Goal: Transaction & Acquisition: Purchase product/service

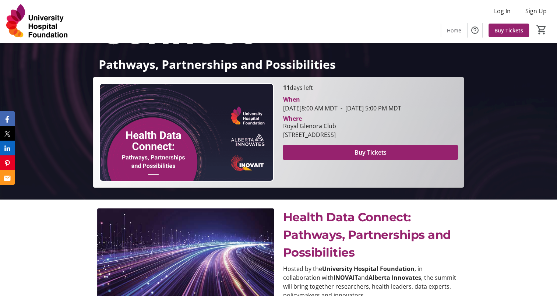
scroll to position [100, 0]
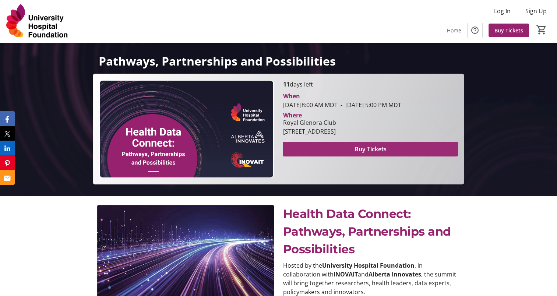
click at [396, 158] on span at bounding box center [370, 149] width 175 height 18
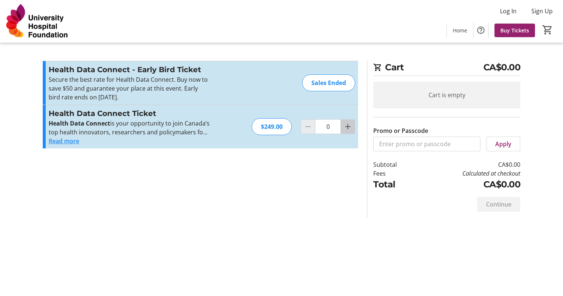
click at [350, 125] on mat-icon "Increment by one" at bounding box center [347, 126] width 9 height 9
type input "1"
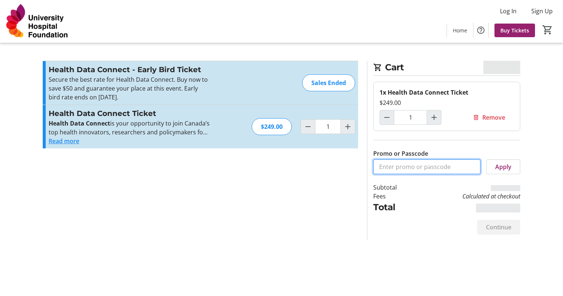
click at [388, 167] on input "Promo or Passcode" at bounding box center [426, 167] width 107 height 15
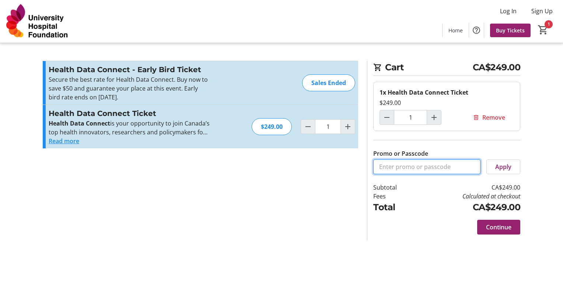
paste input "From Subject Received Size Categories Alisha Thaver Re: Presentation Opportunit…"
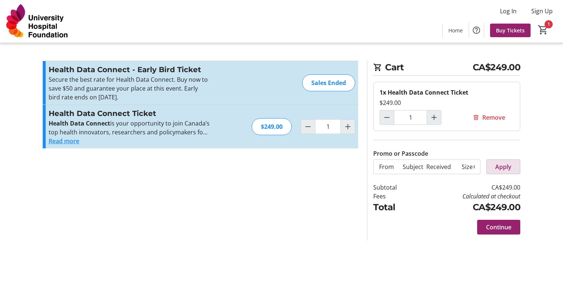
click at [506, 165] on span "Apply" at bounding box center [503, 166] width 16 height 9
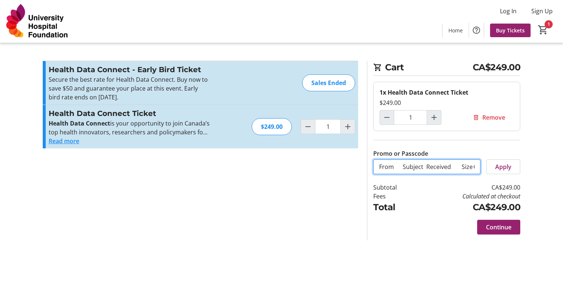
click at [421, 168] on input "From Subject Received Size Categories Alisha Thaver Re: Presentation Opportunit…" at bounding box center [426, 167] width 107 height 15
drag, startPoint x: 381, startPoint y: 165, endPoint x: 479, endPoint y: 160, distance: 98.5
click at [479, 160] on input "From Subject Received Size Categories Alisha Thaver Re: Presentation Opportunit…" at bounding box center [426, 167] width 107 height 15
type input "F"
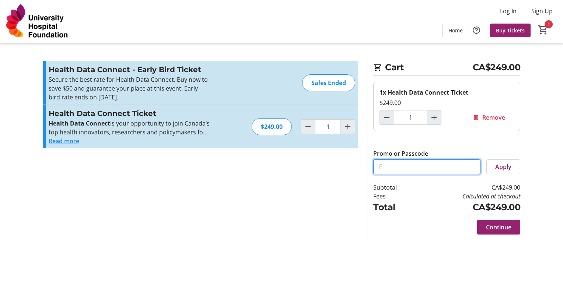
scroll to position [0, 0]
paste input "CONNECTVIP"
type input "CONNECTVIP"
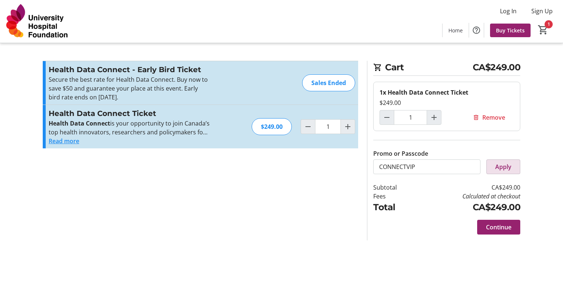
click at [499, 165] on span "Apply" at bounding box center [503, 166] width 16 height 9
click at [502, 164] on span "Apply" at bounding box center [503, 166] width 16 height 9
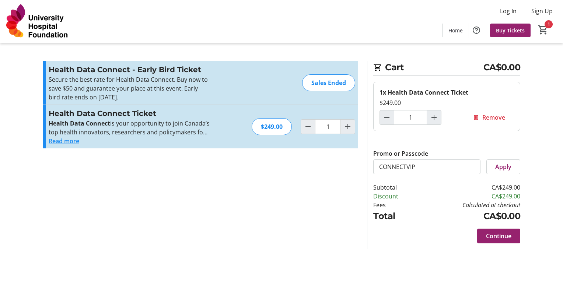
type input "0"
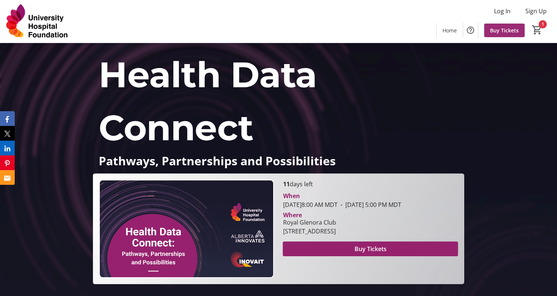
click at [514, 28] on span "Buy Tickets" at bounding box center [504, 31] width 29 height 8
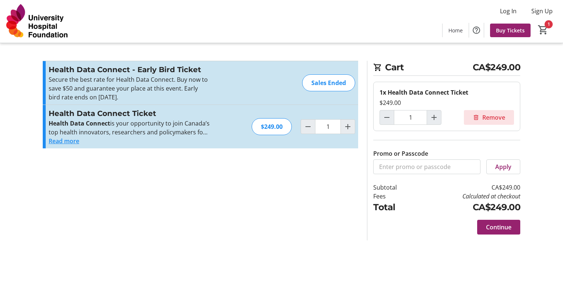
click at [495, 119] on span "Remove" at bounding box center [493, 117] width 23 height 9
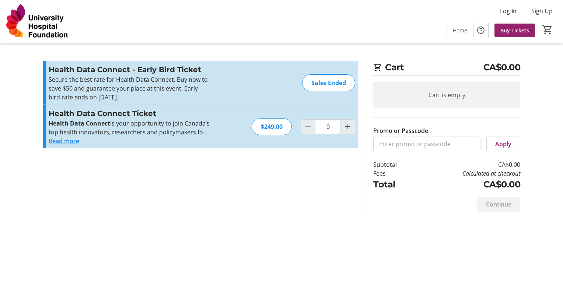
click at [67, 140] on button "Read more" at bounding box center [64, 141] width 31 height 9
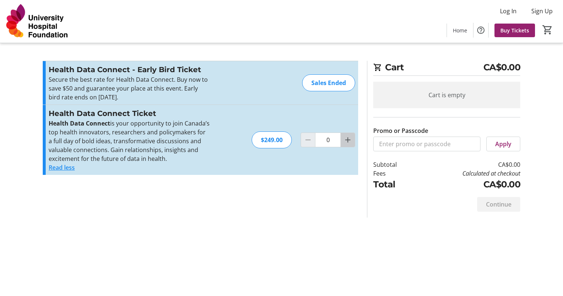
click at [346, 139] on mat-icon "Increment by one" at bounding box center [347, 140] width 9 height 9
type input "1"
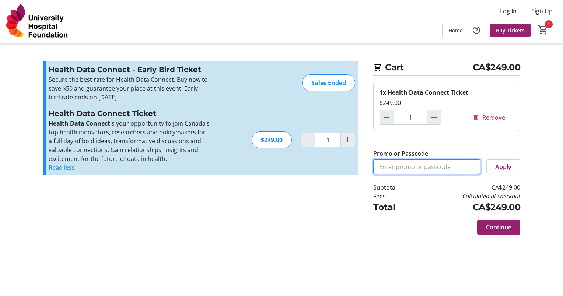
click at [389, 166] on input "Promo or Passcode" at bounding box center [426, 167] width 107 height 15
paste input "CONNECTVIP"
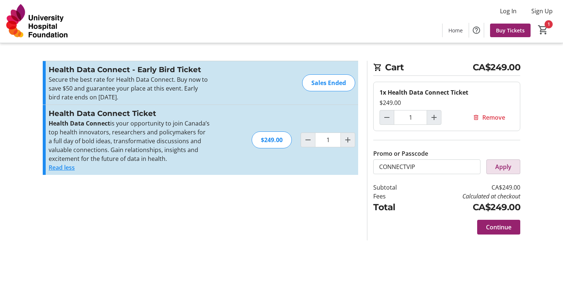
click at [504, 168] on span "Apply" at bounding box center [503, 166] width 16 height 9
click at [502, 167] on span "Apply" at bounding box center [503, 166] width 16 height 9
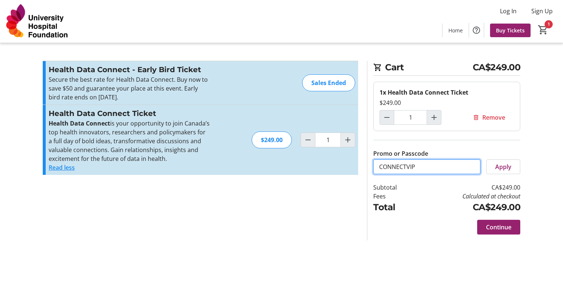
click at [380, 166] on input "CONNECTVIP" at bounding box center [426, 167] width 107 height 15
type input "CONNECTVIP"
click at [506, 167] on span "Apply" at bounding box center [503, 166] width 16 height 9
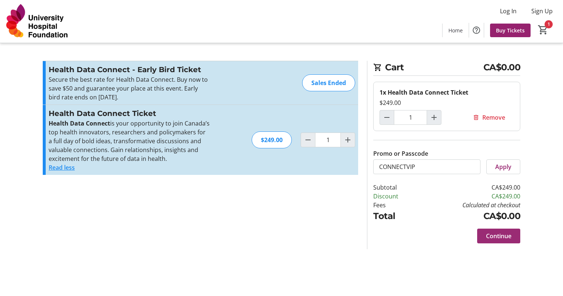
click at [503, 242] on span at bounding box center [498, 236] width 43 height 18
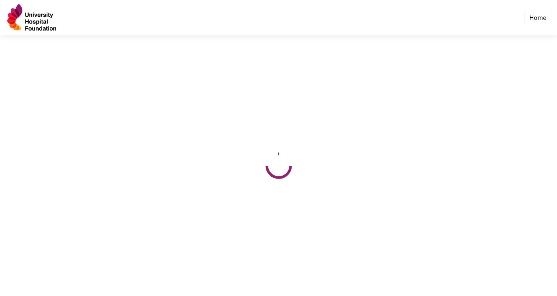
select select "CA"
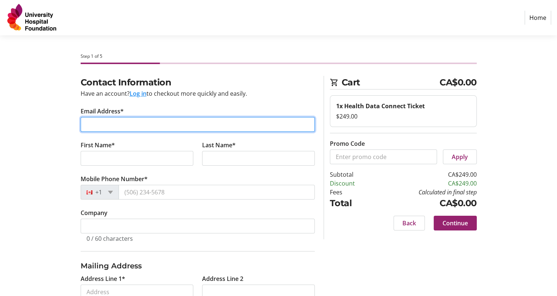
click at [187, 126] on input "Email Address*" at bounding box center [198, 124] width 234 height 15
type input "[EMAIL_ADDRESS][DOMAIN_NAME]"
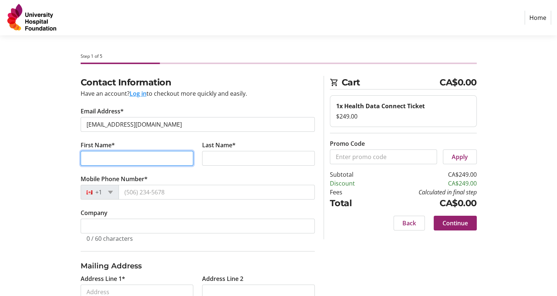
type input "[PERSON_NAME]"
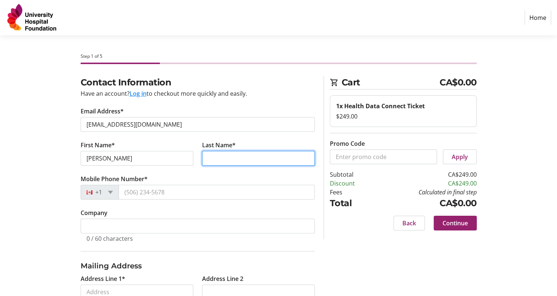
type input "[GEOGRAPHIC_DATA]"
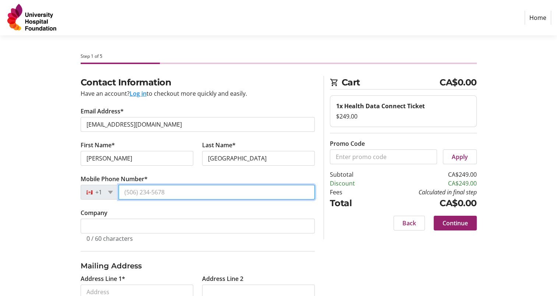
type input "[PHONE_NUMBER]"
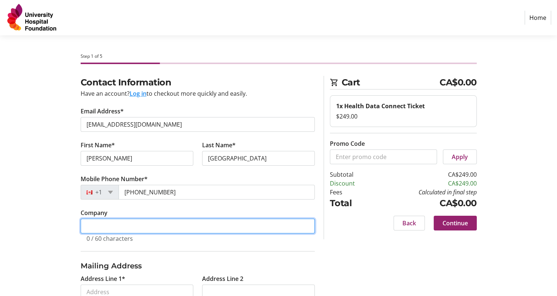
type input "My Viva Inc."
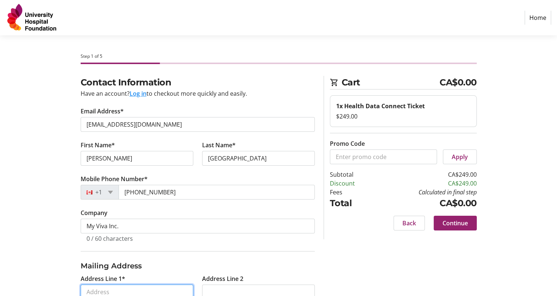
type input "[STREET_ADDRESS]"
type input "[GEOGRAPHIC_DATA]"
select select "AB"
type input "T6E 5M3"
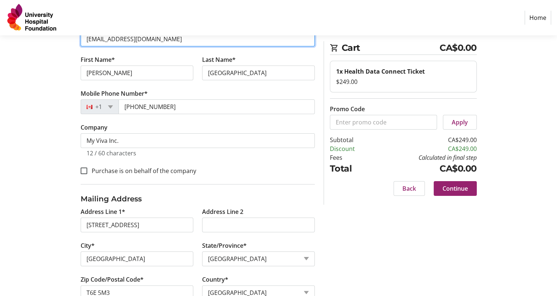
scroll to position [106, 0]
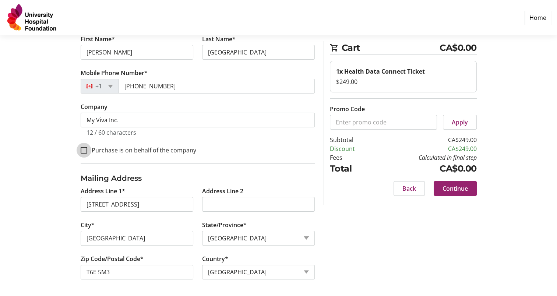
click at [83, 150] on input "Purchase is on behalf of the company" at bounding box center [84, 150] width 7 height 7
checkbox input "true"
click at [452, 187] on span "Continue" at bounding box center [455, 188] width 25 height 9
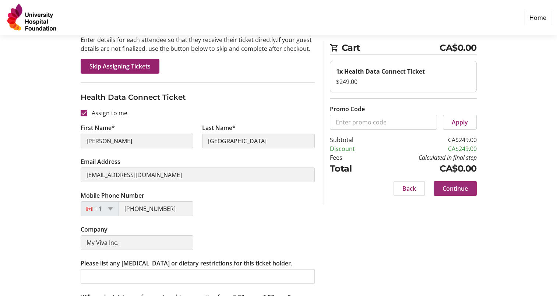
scroll to position [98, 0]
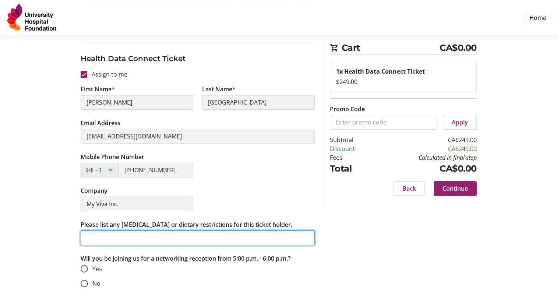
click at [206, 238] on input "Please list any [MEDICAL_DATA] or dietary restrictions for this ticket holder." at bounding box center [198, 238] width 234 height 15
type input "none"
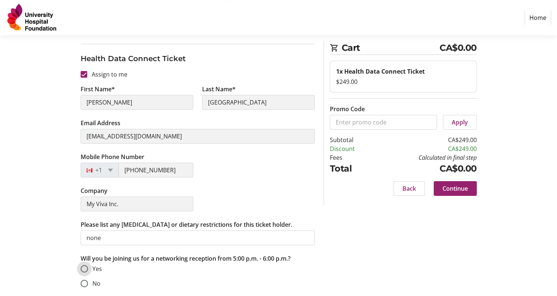
click at [86, 269] on input "Yes" at bounding box center [84, 268] width 7 height 7
radio input "true"
click at [463, 188] on span "Continue" at bounding box center [455, 188] width 25 height 9
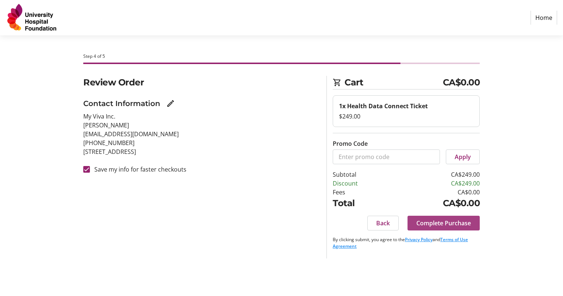
click at [455, 223] on span "Complete Purchase" at bounding box center [443, 223] width 55 height 9
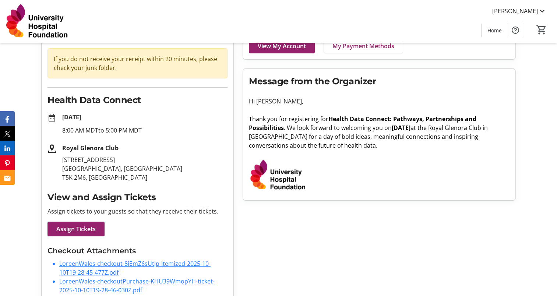
scroll to position [70, 0]
